Goal: Ask a question: Seek information or help from site administrators or community

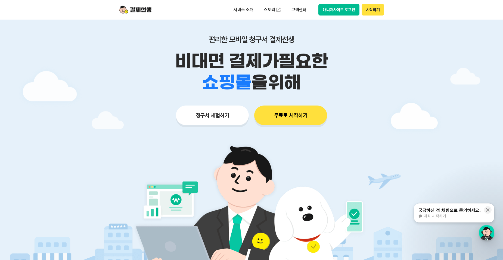
scroll to position [27, 0]
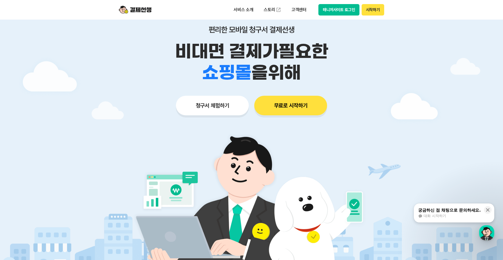
click at [297, 107] on button "무료로 시작하기" at bounding box center [290, 106] width 73 height 20
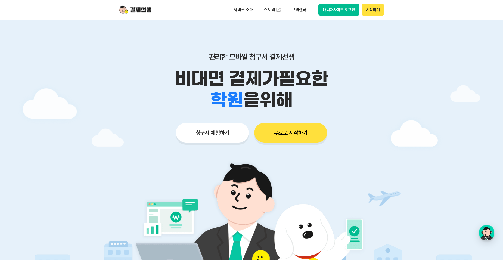
click at [437, 197] on div at bounding box center [251, 163] width 503 height 287
click at [239, 8] on p "서비스 소개" at bounding box center [243, 10] width 27 height 10
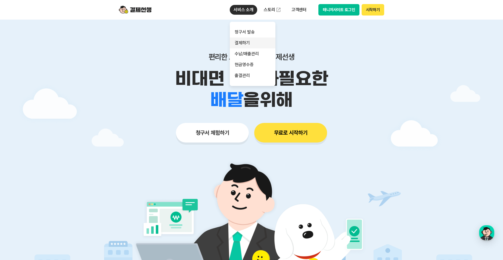
click at [244, 40] on link "결제하기" at bounding box center [253, 42] width 46 height 11
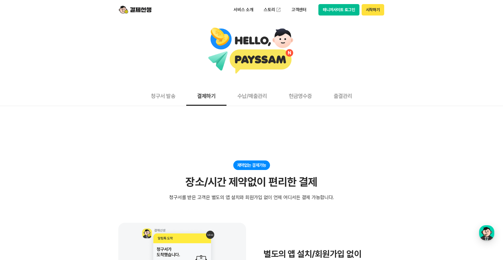
click at [248, 96] on button "수납/매출관리" at bounding box center [251, 96] width 51 height 20
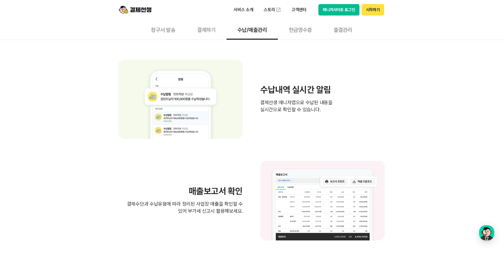
scroll to position [272, 0]
drag, startPoint x: 487, startPoint y: 234, endPoint x: 490, endPoint y: 234, distance: 3.0
click at [489, 234] on div "button" at bounding box center [486, 232] width 15 height 15
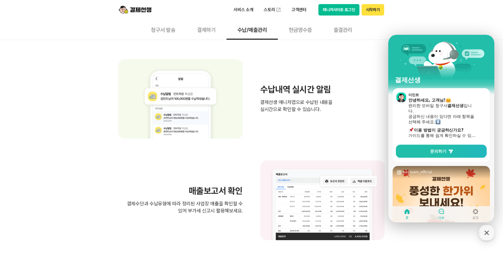
click at [444, 211] on icon at bounding box center [441, 211] width 7 height 7
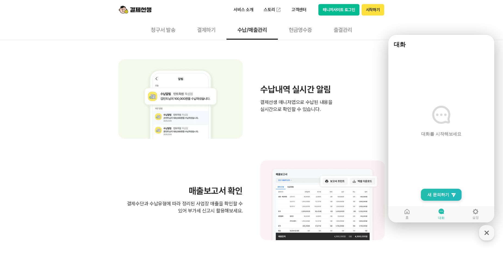
click at [443, 194] on span "새 문의하기" at bounding box center [438, 194] width 22 height 5
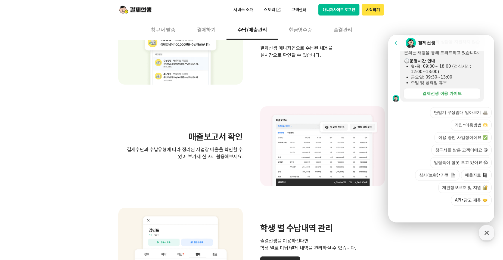
scroll to position [326, 0]
click at [448, 151] on button "청구서를 받은 고객이에요 😘" at bounding box center [461, 150] width 60 height 11
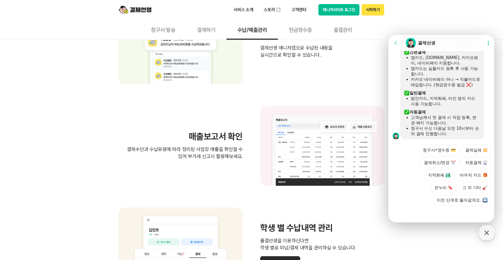
scroll to position [261, 0]
click at [435, 154] on button "청구서•영수증 💳" at bounding box center [439, 150] width 41 height 11
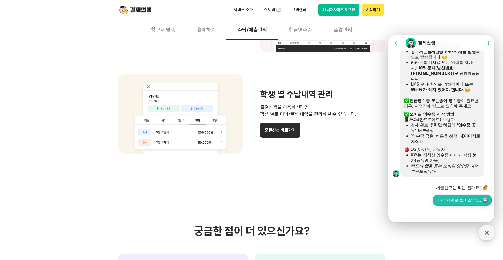
scroll to position [462, 0]
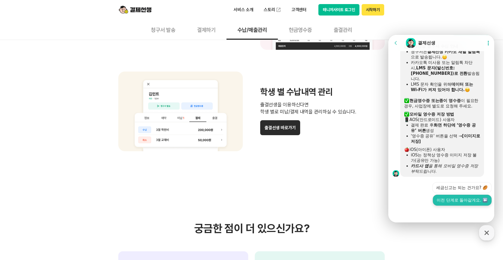
click at [453, 200] on button "이전 단계로 돌아갈게요." at bounding box center [462, 200] width 59 height 11
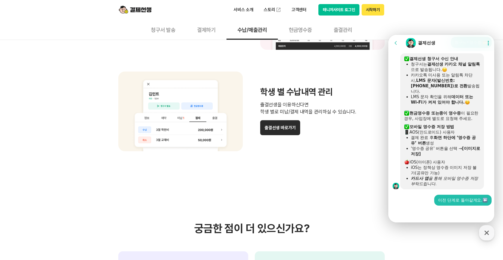
scroll to position [363, 0]
drag, startPoint x: 323, startPoint y: 173, endPoint x: 319, endPoint y: 173, distance: 3.3
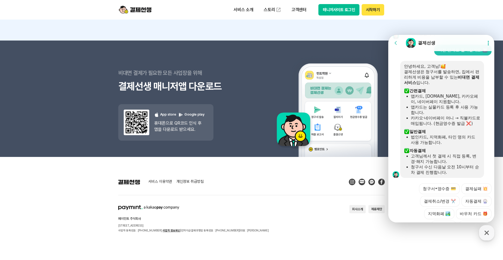
scroll to position [552, 0]
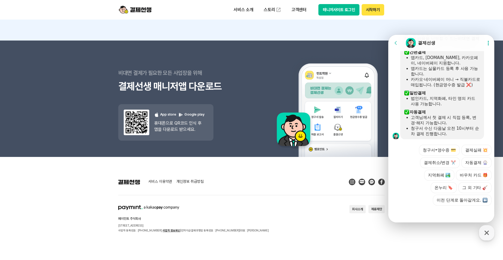
drag, startPoint x: 443, startPoint y: 218, endPoint x: 460, endPoint y: 208, distance: 19.5
click at [446, 217] on div at bounding box center [442, 212] width 108 height 15
click at [473, 185] on button "그 외 기타" at bounding box center [474, 187] width 33 height 11
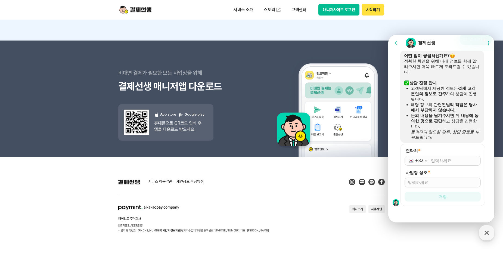
scroll to position [662, 0]
click at [452, 163] on input "연락처 *" at bounding box center [454, 160] width 46 height 5
type input "[PHONE_NUMBER]"
click at [453, 183] on input "사업장 상호 *" at bounding box center [443, 181] width 70 height 5
type input "고객"
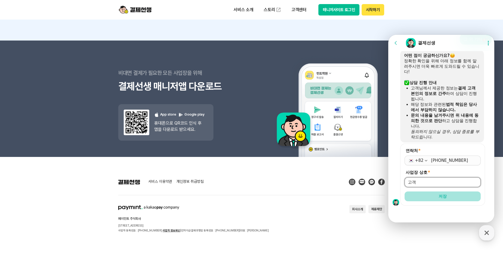
click at [454, 196] on button "저장" at bounding box center [442, 196] width 76 height 10
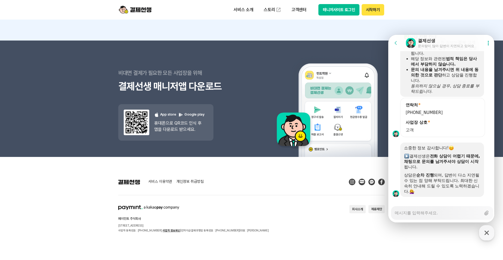
scroll to position [716, 0]
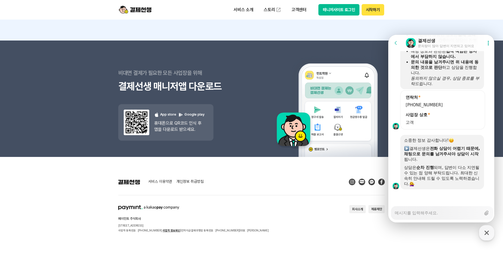
click at [437, 211] on textarea "Messenger Input Textarea" at bounding box center [438, 210] width 86 height 9
type textarea "x"
type textarea "ㄴ"
type textarea "x"
type textarea "나"
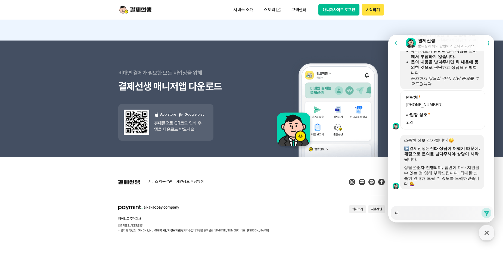
type textarea "x"
type textarea "납"
type textarea "x"
type textarea "납ㅂ"
type textarea "x"
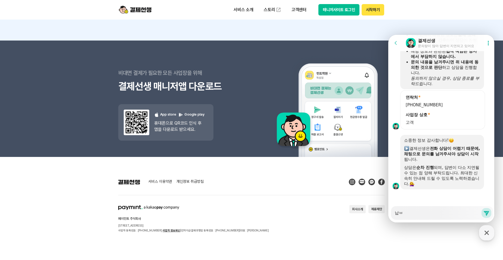
type textarea "납부"
type textarea "x"
type textarea "납부"
type textarea "x"
type textarea "납부 ㄴ"
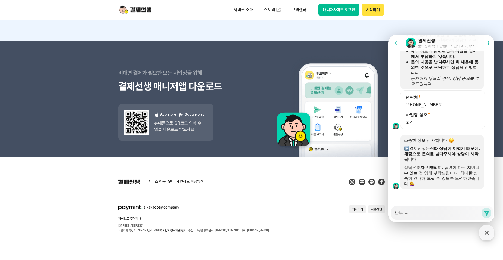
type textarea "x"
type textarea "납부 내"
type textarea "x"
type textarea "납부 냉"
type textarea "x"
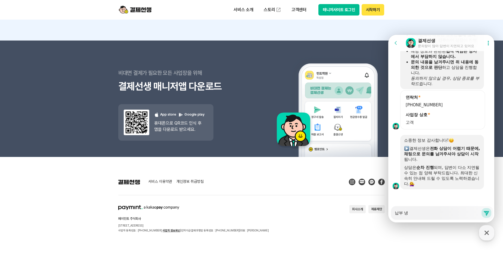
type textarea "납부 내여"
type textarea "x"
type textarea "납부 내역"
type textarea "x"
type textarea "납부 내역"
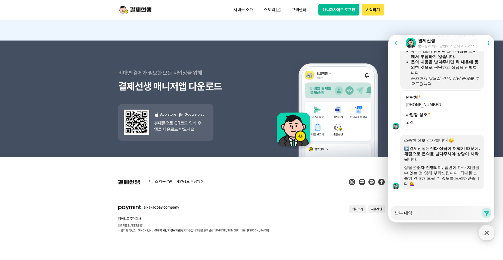
type textarea "x"
type textarea "납부 내역 ㅎ"
type textarea "x"
type textarea "납부 내역 호"
type textarea "x"
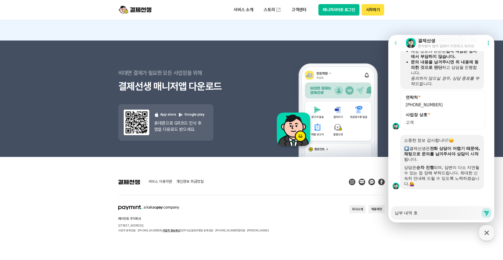
type textarea "납부 내역 화"
type textarea "x"
type textarea "납부 내역 확"
type textarea "x"
type textarea "납부 내역 확ㅇ"
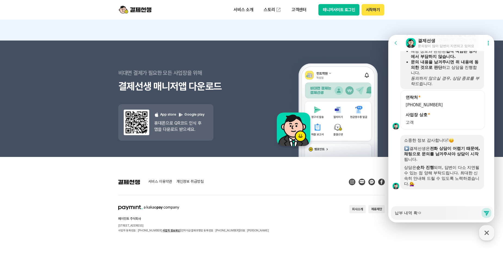
type textarea "x"
type textarea "납부 내역 확이"
type textarea "x"
type textarea "납부 내역 확인"
type textarea "x"
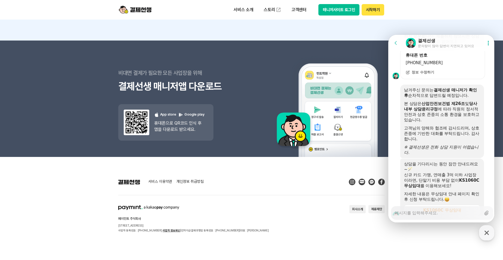
scroll to position [955, 0]
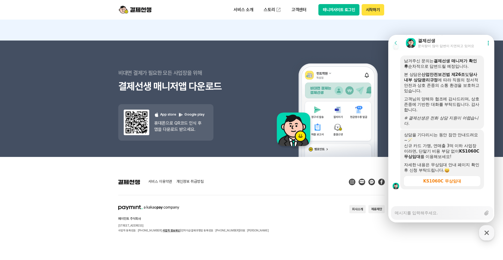
type textarea "x"
type textarea "2"
type textarea "x"
type textarea "25"
type textarea "x"
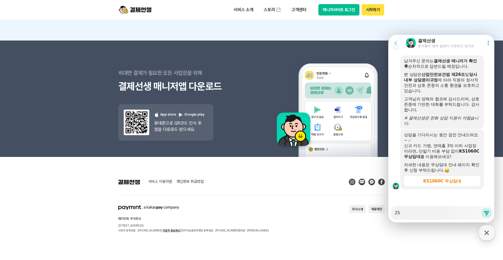
type textarea "25ㄴ"
type textarea "x"
type textarea "25녀"
type textarea "x"
type textarea "25년"
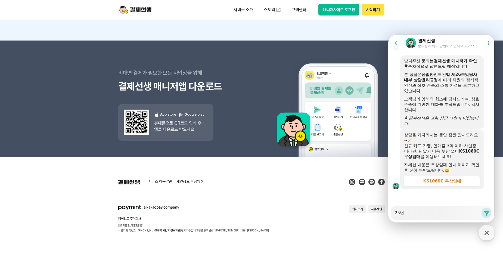
type textarea "x"
type textarea "25년"
type textarea "x"
type textarea "25년 ㄴ"
type textarea "x"
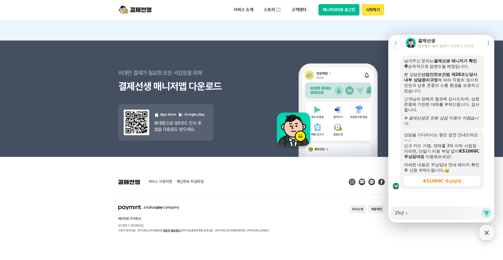
type textarea "25년 나"
type textarea "x"
type textarea "25년 납"
type textarea "x"
type textarea "25년 납ㅂ"
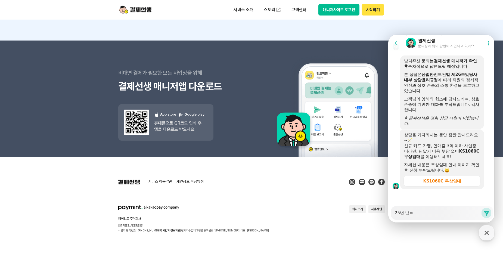
type textarea "x"
type textarea "25년 납부"
type textarea "x"
type textarea "25년 납부"
type textarea "x"
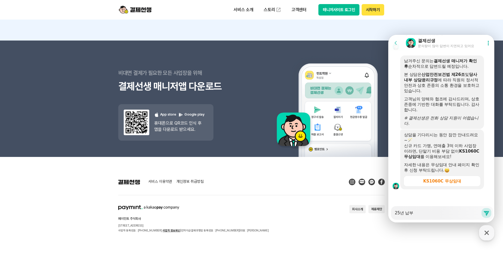
type textarea "25년 납부 ㄴ"
type textarea "x"
type textarea "25년 납부 내"
type textarea "x"
type textarea "25년 납부 냉"
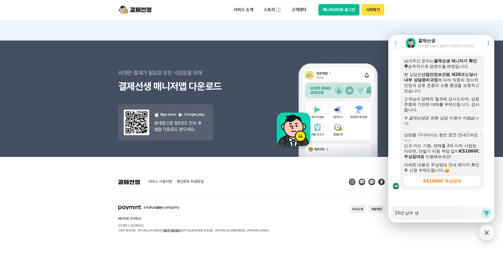
type textarea "x"
type textarea "25년 납부 내여"
type textarea "x"
type textarea "25년 납부 내역"
type textarea "x"
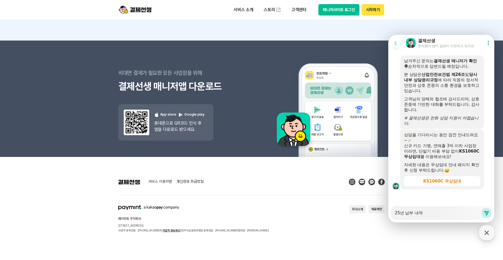
type textarea "25년 납부 내엯"
type textarea "x"
type textarea "25년 납부 내역서"
type textarea "x"
type textarea "25년 납부 내역ㅅ"
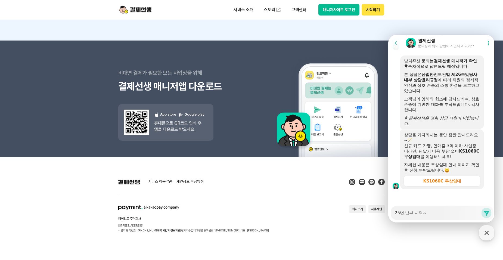
type textarea "x"
type textarea "25년 납부 내역"
type textarea "x"
type textarea "25년 납부 내역"
type textarea "x"
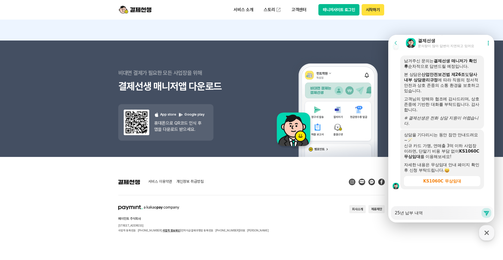
type textarea "25년 납부 내역 ㅗ"
type textarea "x"
type textarea "25년 납부 내역 ㅘ"
type textarea "x"
type textarea "25년 납부 내역 ㅗ"
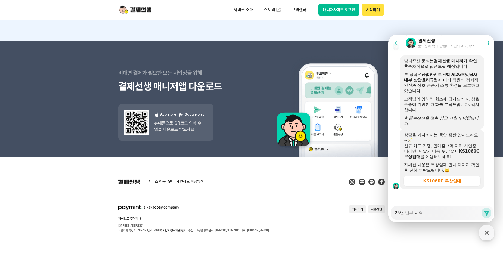
type textarea "x"
type textarea "25년 납부 내역"
type textarea "x"
type textarea "25년 납부 내역 ㅎ"
type textarea "x"
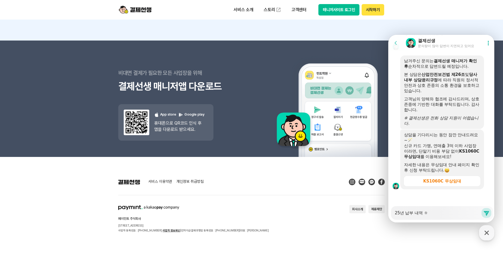
type textarea "25년 납부 내역 호"
type textarea "x"
type textarea "25년 납부 내역 화"
type textarea "x"
type textarea "25년 납부 내역 확"
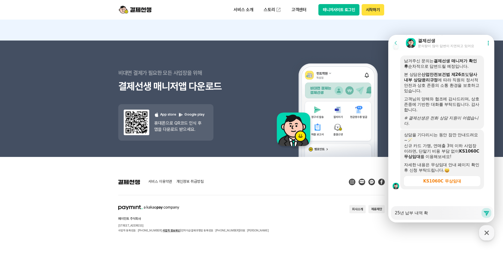
type textarea "x"
type textarea "25년 납부 내역 확ㅇ"
type textarea "x"
type textarea "25년 납부 내역 확이"
type textarea "x"
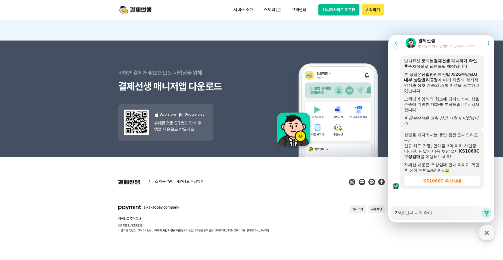
type textarea "25년 납부 내역 확인"
type textarea "x"
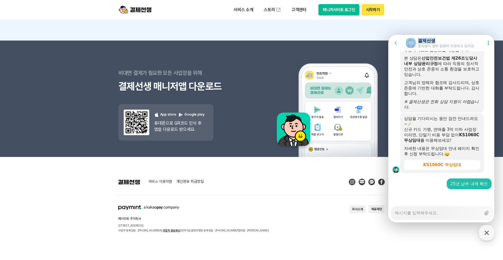
drag, startPoint x: 454, startPoint y: 38, endPoint x: 731, endPoint y: 70, distance: 279.2
click at [494, 35] on html "Go to previous page Chat Room 결제선생 문의량이 많아 답변이 지연되고 있어요 Show userchat action di…" at bounding box center [441, 35] width 106 height 0
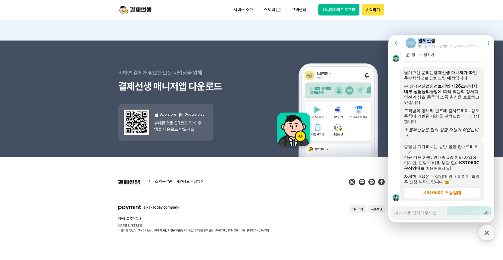
scroll to position [1010, 0]
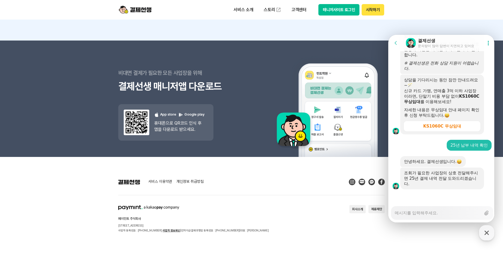
drag, startPoint x: 441, startPoint y: 215, endPoint x: 444, endPoint y: 214, distance: 3.0
click at [443, 215] on div "Messenger Input Textarea" at bounding box center [438, 212] width 86 height 13
type textarea "x"
type textarea "ㅅ"
type textarea "x"
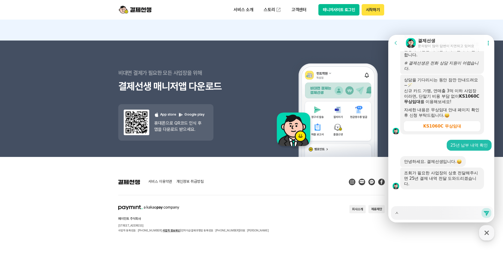
type textarea "사"
type textarea "x"
type textarea "상"
type textarea "x"
type textarea "[DEMOGRAPHIC_DATA]"
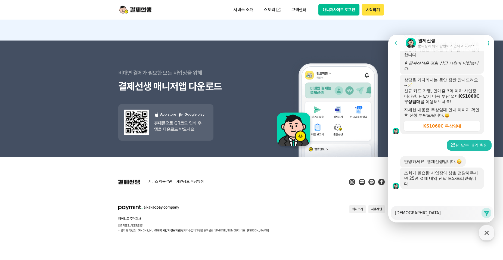
type textarea "x"
type textarea "사업"
type textarea "x"
type textarea "사업ㅈ"
type textarea "x"
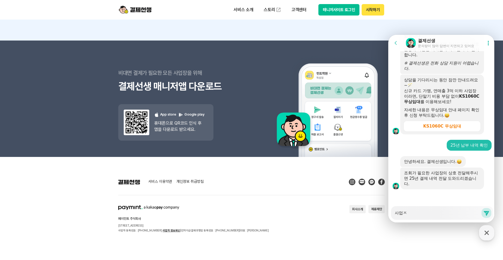
type textarea "사업자"
type textarea "x"
type textarea "사업작"
type textarea "x"
type textarea "사업자가"
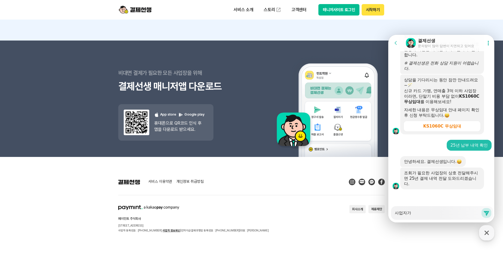
type textarea "x"
type textarea "사업자가"
type textarea "x"
type textarea "사업자가 ㅇ"
type textarea "x"
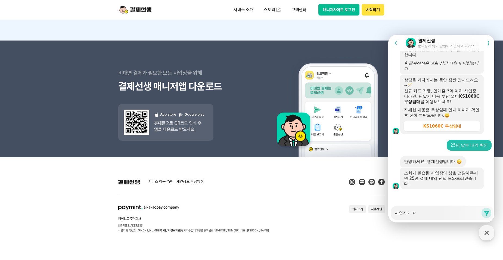
type textarea "사업자가 아"
type textarea "x"
type textarea "사업자가 안"
type textarea "x"
type textarea "사업자가 아니"
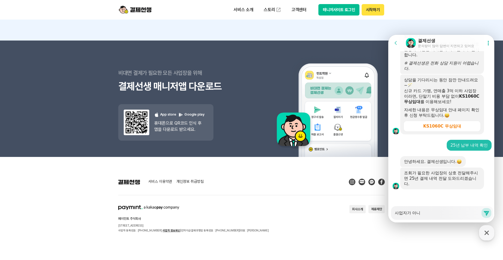
type textarea "x"
type textarea "사업자가 아닝"
type textarea "x"
type textarea "사업자가 아니에"
type textarea "x"
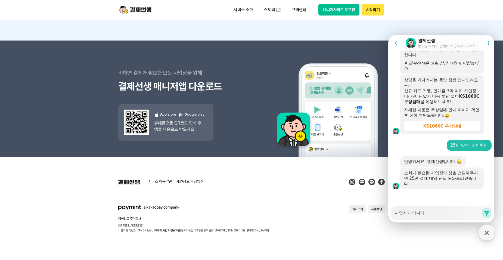
type textarea "사업자가 아니엥"
type textarea "x"
type textarea "사업자가 아니에요"
type textarea "x"
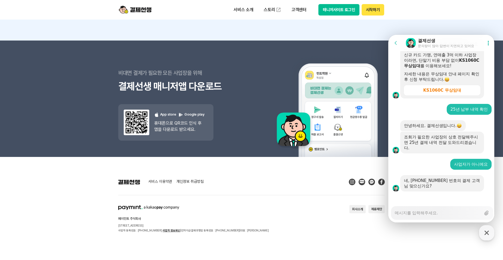
scroll to position [1048, 0]
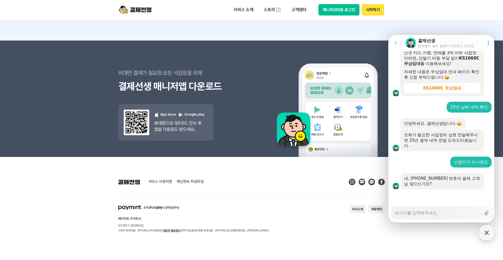
drag, startPoint x: 450, startPoint y: 213, endPoint x: 453, endPoint y: 217, distance: 4.8
click at [453, 217] on div "Messenger Input Textarea" at bounding box center [438, 212] width 86 height 13
type textarea "x"
type textarea "ㄴ"
type textarea "x"
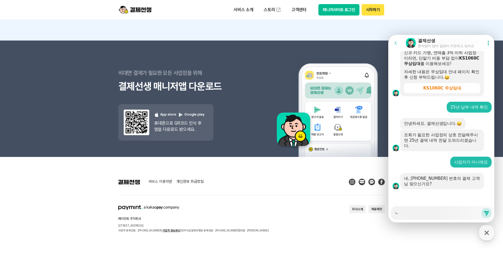
type textarea "네"
type textarea "x"
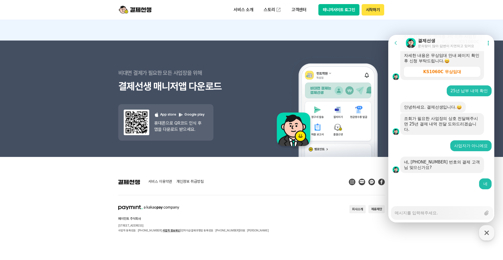
type textarea "x"
type textarea "+"
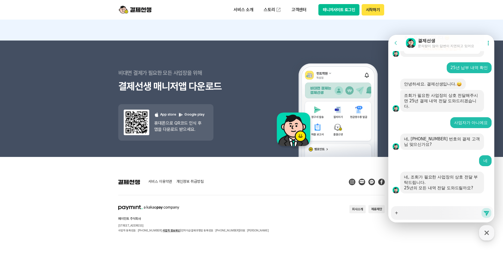
scroll to position [1091, 0]
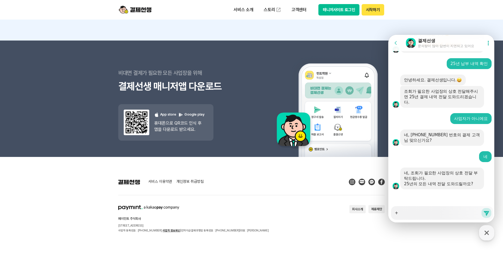
type textarea "x"
type textarea "ㅅ"
type textarea "x"
type textarea "시"
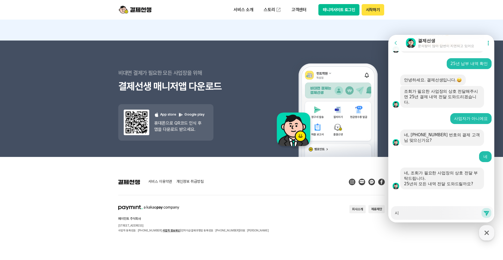
type textarea "x"
type textarea "ㅅ"
type textarea "x"
type textarea "ㅅ"
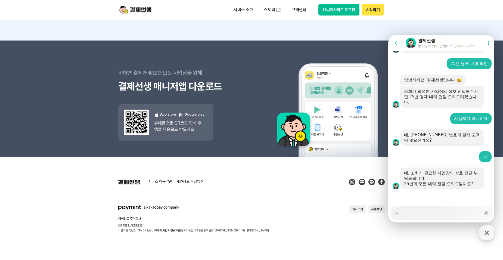
type textarea "x"
type textarea "사"
type textarea "x"
type textarea "상"
type textarea "x"
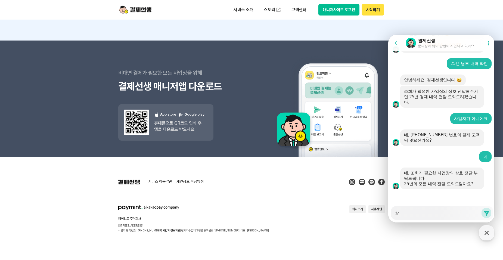
type textarea "[DEMOGRAPHIC_DATA]"
type textarea "x"
type textarea "사업"
type textarea "x"
type textarea "사업ㅈ"
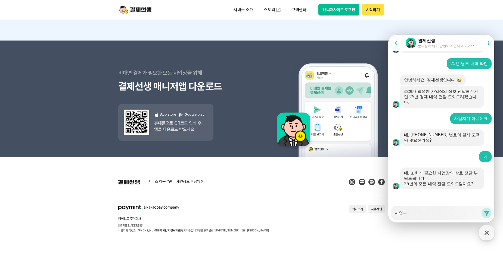
type textarea "x"
type textarea "사업자"
type textarea "x"
type textarea "사업작"
type textarea "x"
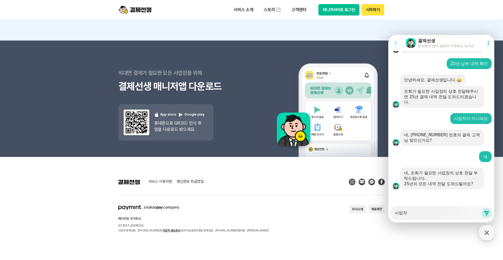
type textarea "사업자가"
type textarea "x"
type textarea "사업자가"
type textarea "x"
type textarea "사업자가 ㅇ"
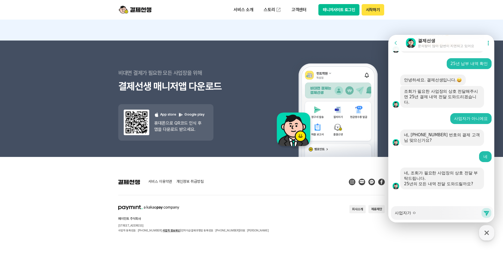
type textarea "x"
type textarea "사업자가 아"
type textarea "x"
type textarea "사업자가 안"
type textarea "x"
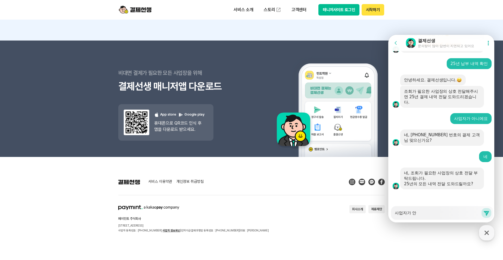
type textarea "사업자가 아니"
type textarea "x"
type textarea "사업자가 아닉"
type textarea "x"
type textarea "사업자가 아니고"
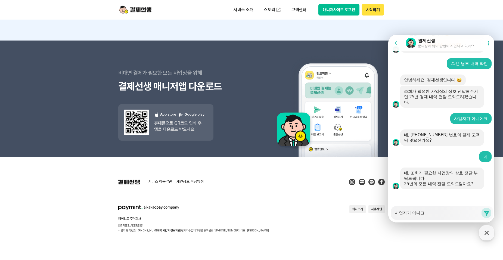
type textarea "x"
type textarea "사업자가 아니고"
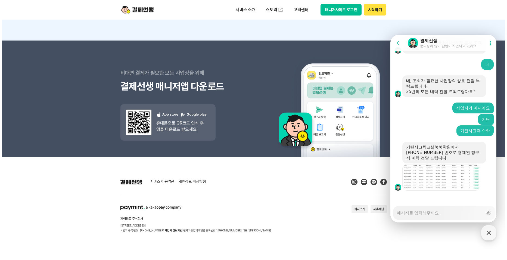
scroll to position [1185, 0]
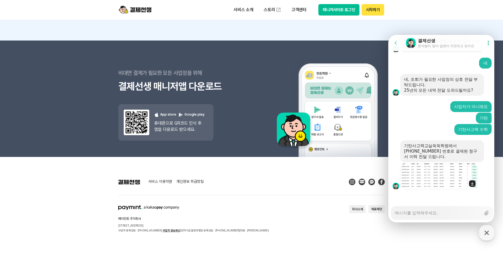
click at [439, 180] on img at bounding box center [438, 176] width 77 height 26
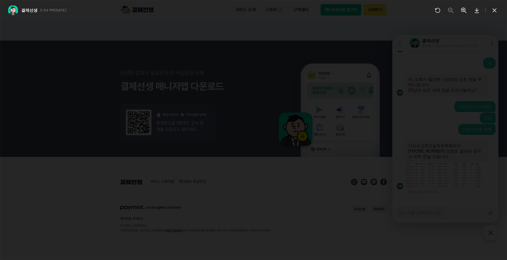
click at [439, 179] on div at bounding box center [253, 130] width 507 height 260
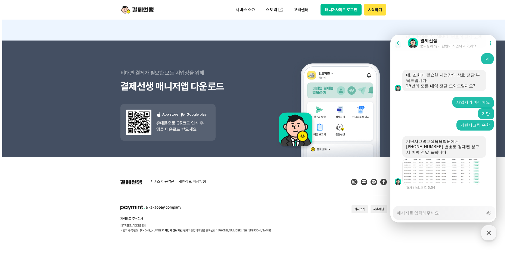
scroll to position [1190, 0]
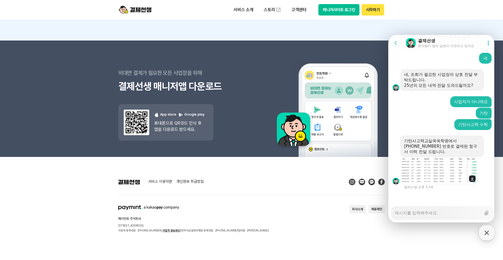
click at [430, 170] on img at bounding box center [438, 171] width 77 height 26
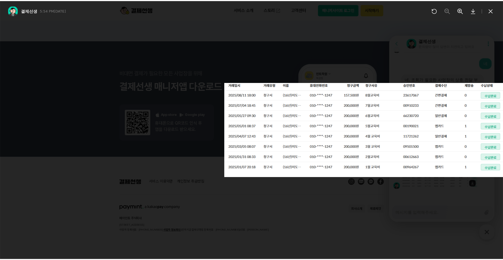
scroll to position [1185, 0]
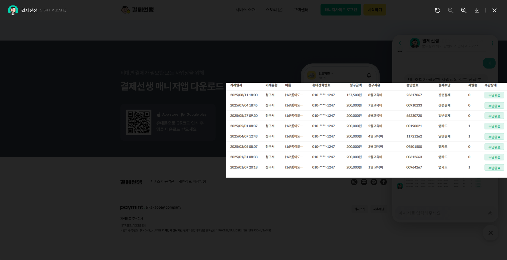
click at [352, 227] on div at bounding box center [253, 130] width 507 height 260
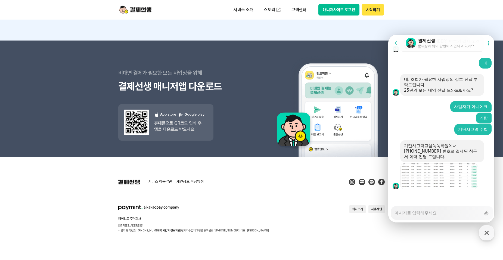
click at [465, 216] on div "Messenger Input Textarea" at bounding box center [438, 212] width 86 height 13
click at [462, 214] on textarea "Messenger Input Textarea" at bounding box center [438, 210] width 86 height 9
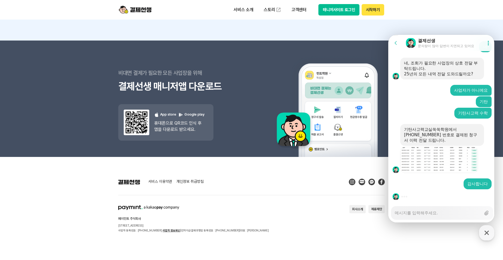
drag, startPoint x: 324, startPoint y: 226, endPoint x: 135, endPoint y: 173, distance: 196.4
click at [304, 220] on section "페이민트 주식회사 [STREET_ADDRESS] 사업자 등록번호 : [PHONE_NUMBER] 사업자 정보확인 | 전자지급결제대행업 등록번호 …" at bounding box center [251, 219] width 266 height 28
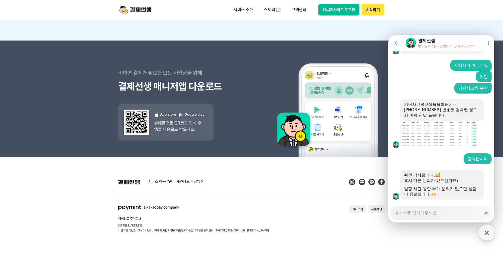
scroll to position [1236, 0]
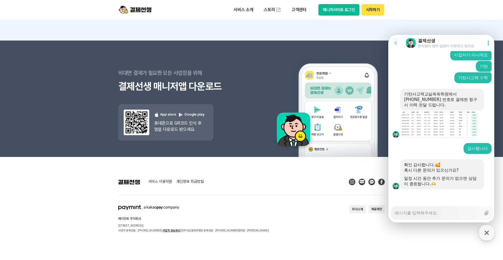
click at [443, 211] on textarea "Messenger Input Textarea" at bounding box center [438, 210] width 86 height 9
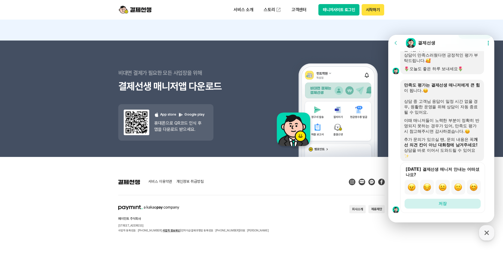
scroll to position [1410, 0]
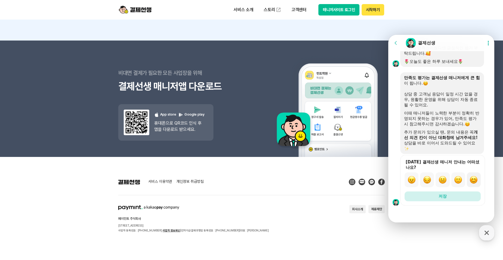
drag, startPoint x: 471, startPoint y: 180, endPoint x: 463, endPoint y: 205, distance: 26.6
click at [471, 180] on img "button" at bounding box center [473, 180] width 8 height 8
drag, startPoint x: 455, startPoint y: 196, endPoint x: 454, endPoint y: 202, distance: 5.8
click at [455, 197] on button "저장" at bounding box center [442, 196] width 76 height 10
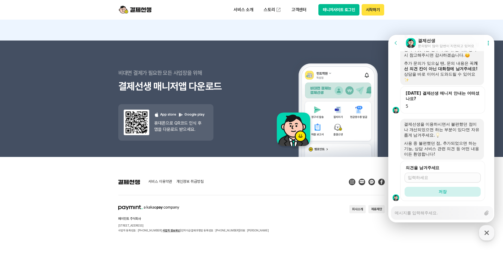
scroll to position [1491, 0]
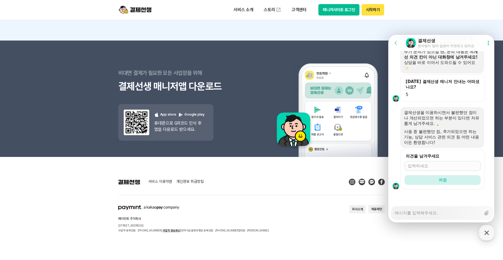
drag, startPoint x: 286, startPoint y: 179, endPoint x: 507, endPoint y: 153, distance: 221.9
click at [287, 179] on section "서비스 이용약관 개인정보 취급방침" at bounding box center [251, 182] width 266 height 7
click at [490, 231] on div "button" at bounding box center [486, 232] width 15 height 15
